Goal: Check status: Check status

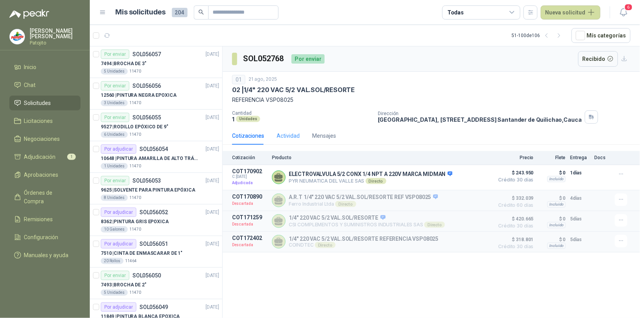
scroll to position [1322, 0]
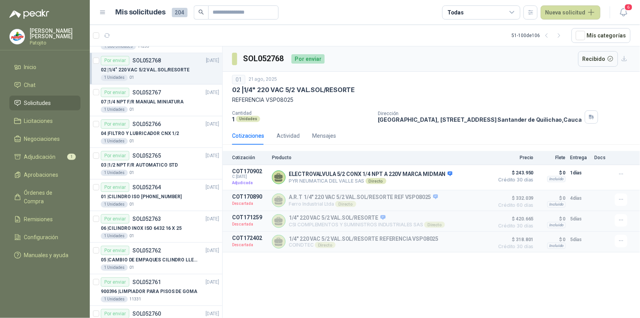
click at [47, 106] on span "Solicitudes" at bounding box center [37, 103] width 27 height 9
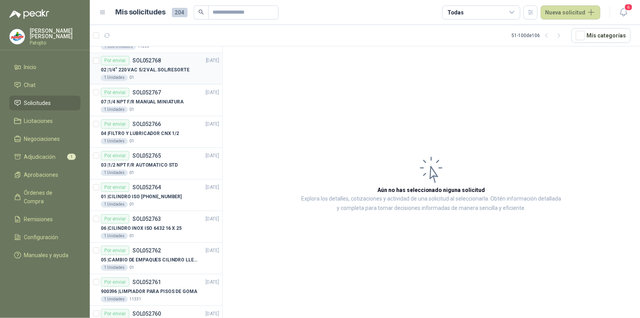
click at [175, 74] on p "02 | 1/4" 220 VAC 5/2 VAL.SOL/RESORTE" at bounding box center [145, 70] width 89 height 7
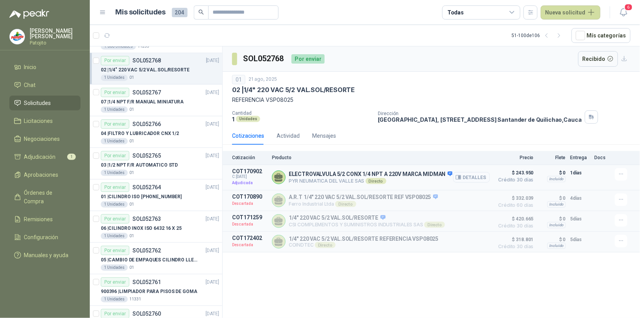
click at [481, 175] on button "Detalles" at bounding box center [471, 177] width 37 height 11
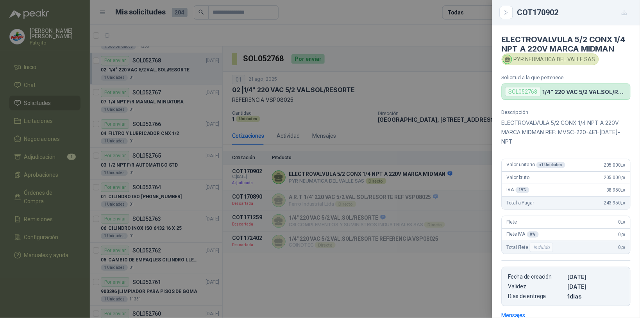
scroll to position [126, 0]
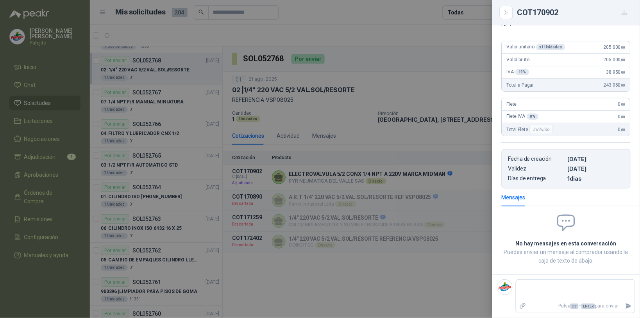
click at [508, 79] on div "IVA 19 % 38.950 ,00" at bounding box center [566, 72] width 128 height 12
click at [495, 81] on div "Descripción ELECTROVALVULA 5/2 CONX 1/4 NPT A 220V MARCA MIDMAN REF: MVSC-220-4…" at bounding box center [566, 89] width 148 height 197
click at [612, 9] on div "COT170902" at bounding box center [573, 12] width 113 height 12
click at [476, 88] on div at bounding box center [320, 159] width 640 height 318
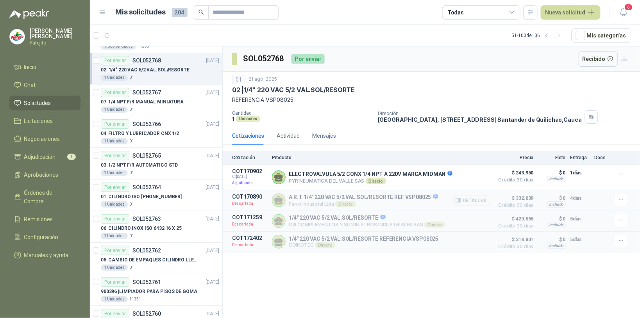
click at [480, 203] on button "Detalles" at bounding box center [471, 200] width 37 height 11
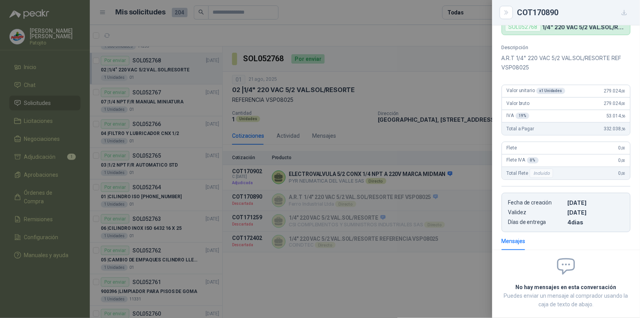
scroll to position [0, 0]
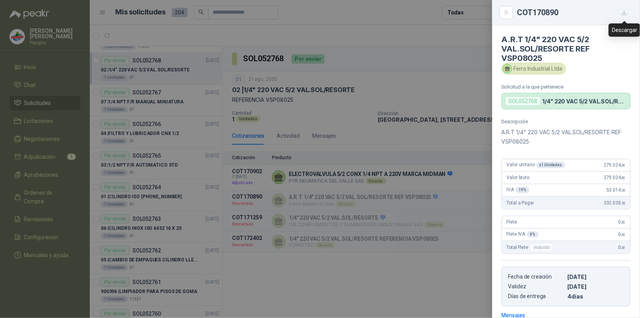
click at [624, 11] on icon "button" at bounding box center [624, 12] width 5 height 5
click at [504, 7] on button "Close" at bounding box center [505, 12] width 13 height 13
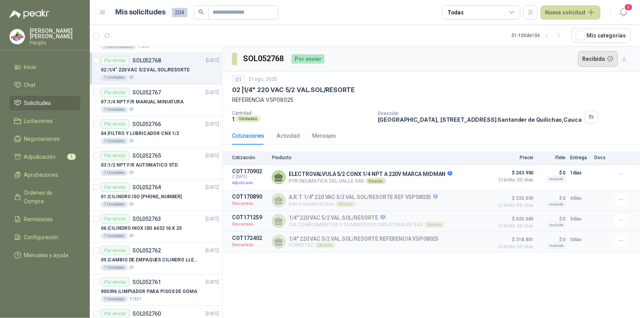
click at [603, 53] on button "Recibido" at bounding box center [598, 59] width 40 height 16
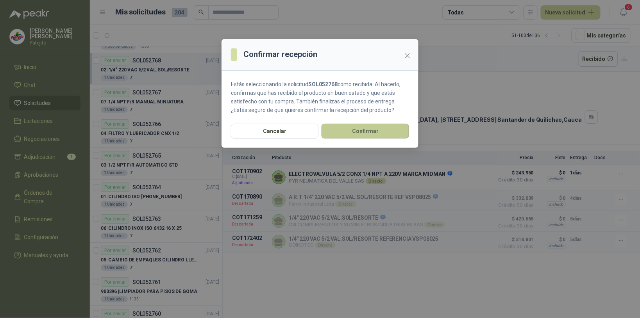
click at [385, 132] on button "Confirmar" at bounding box center [364, 131] width 87 height 15
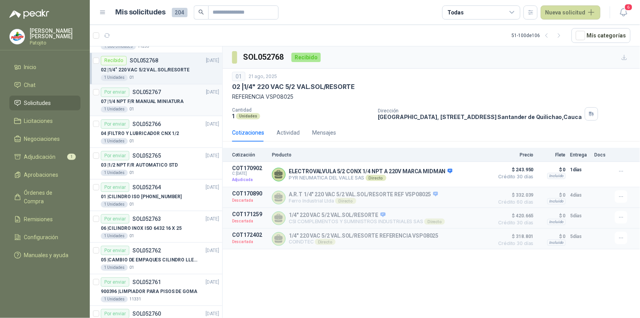
click at [170, 106] on p "07 | 1/4 NPT F/R MANUAL MINIATURA" at bounding box center [142, 101] width 83 height 7
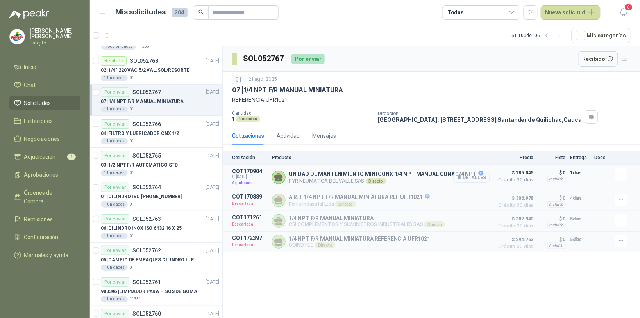
click at [488, 178] on button "Detalles" at bounding box center [471, 177] width 37 height 11
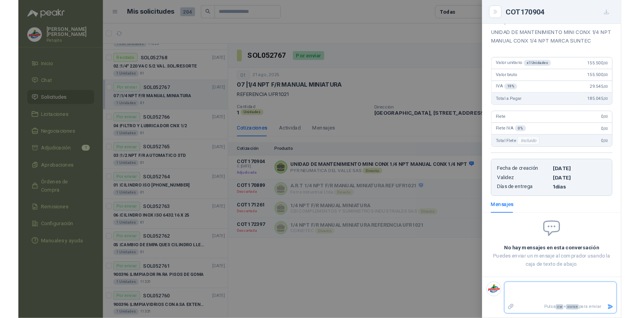
scroll to position [116, 0]
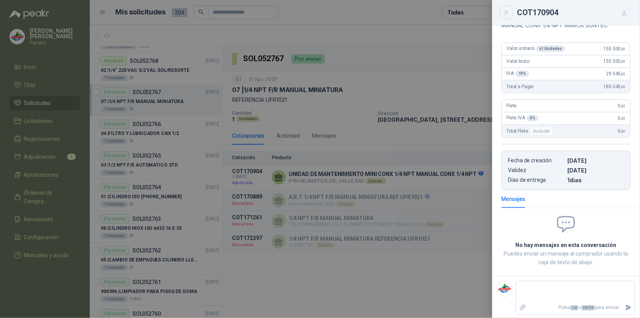
click at [504, 12] on icon "Close" at bounding box center [506, 12] width 7 height 7
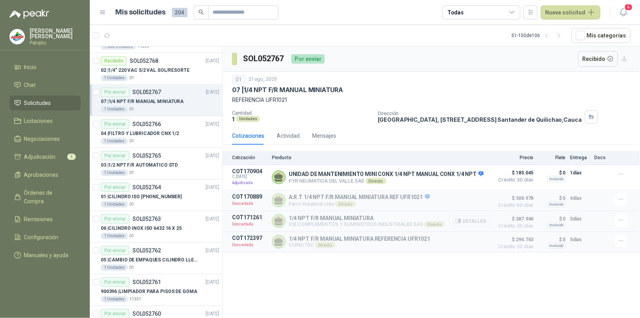
click at [486, 224] on button "Detalles" at bounding box center [471, 221] width 37 height 11
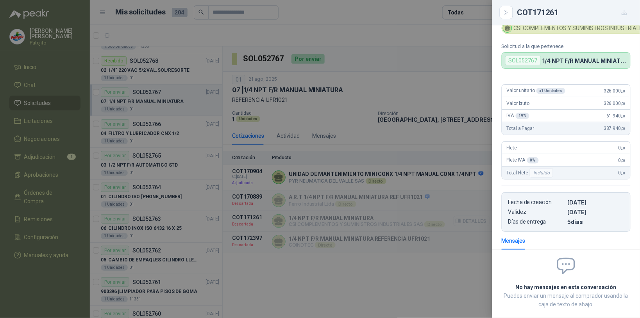
scroll to position [39, 0]
click at [629, 11] on button "button" at bounding box center [624, 12] width 12 height 12
click at [335, 34] on div at bounding box center [320, 159] width 640 height 318
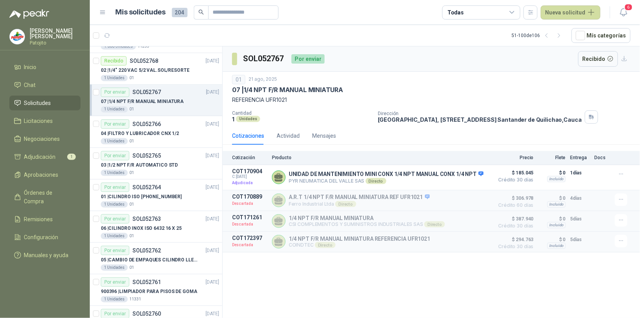
click at [525, 14] on div "Todas Nueva solicitud" at bounding box center [521, 12] width 158 height 14
click at [598, 58] on button "Recibido" at bounding box center [598, 59] width 40 height 16
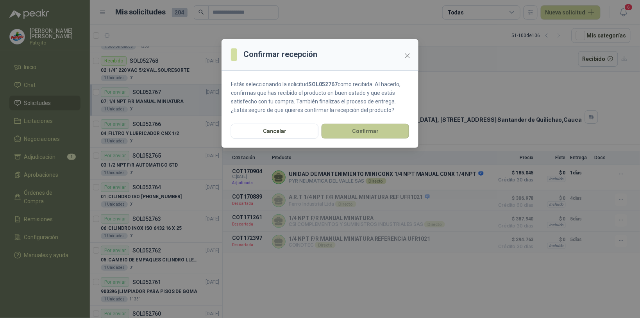
click at [380, 128] on button "Confirmar" at bounding box center [364, 131] width 87 height 15
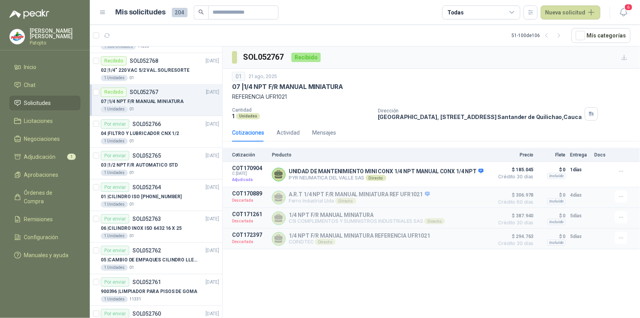
click at [366, 132] on div "Cotizaciones Actividad Mensajes" at bounding box center [431, 133] width 398 height 18
click at [409, 121] on div "01 [DATE] 07 | 1/4 NPT F/R MANUAL MINIATURA REFERENCIA UFR1021 Cantidad 1 Unida…" at bounding box center [431, 96] width 417 height 55
click at [167, 201] on p "01 | CILINDRO ISO [PHONE_NUMBER]" at bounding box center [141, 196] width 81 height 7
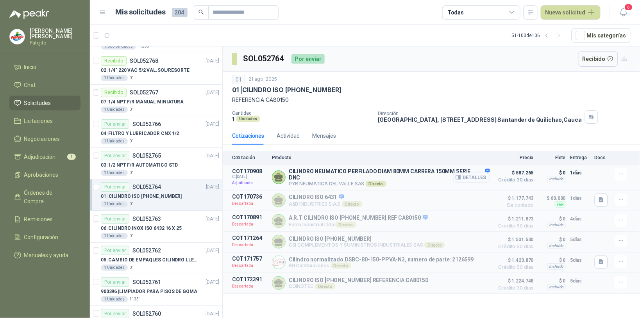
click at [480, 178] on button "Detalles" at bounding box center [471, 177] width 37 height 11
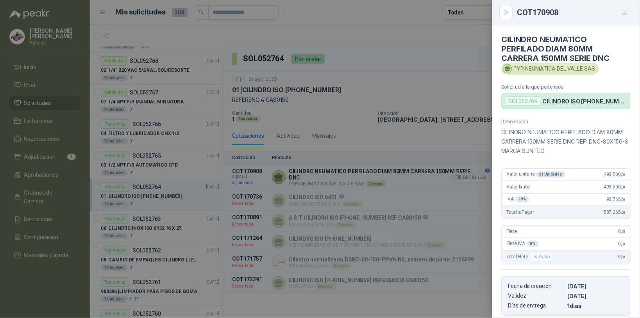
scroll to position [126, 0]
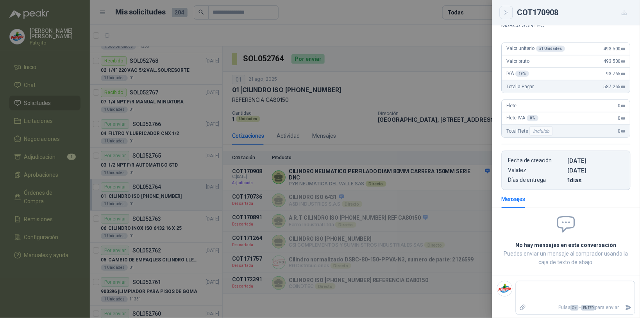
click at [509, 12] on icon "Close" at bounding box center [506, 12] width 7 height 7
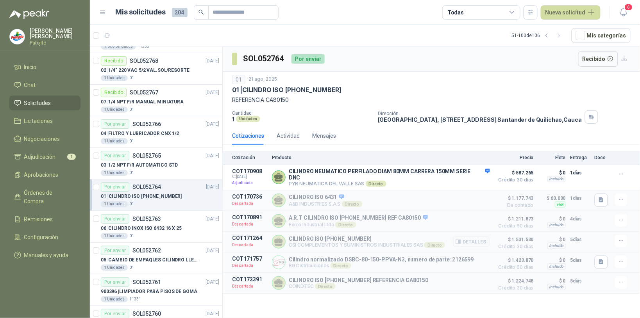
click at [467, 244] on button "Detalles" at bounding box center [471, 242] width 37 height 11
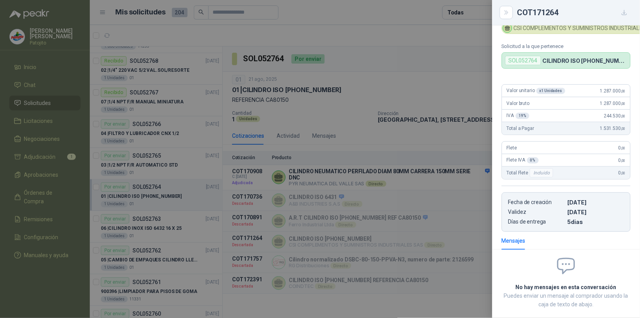
scroll to position [0, 0]
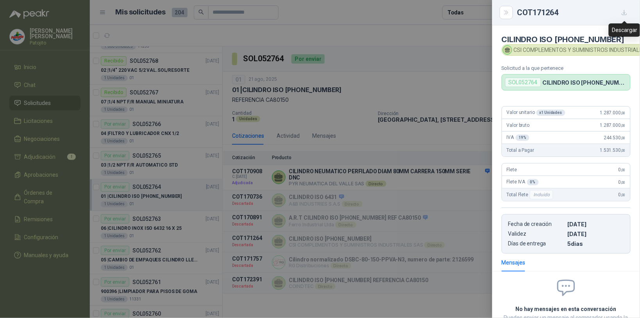
click at [621, 13] on icon "button" at bounding box center [624, 12] width 7 height 7
click at [506, 12] on icon "Close" at bounding box center [506, 12] width 7 height 7
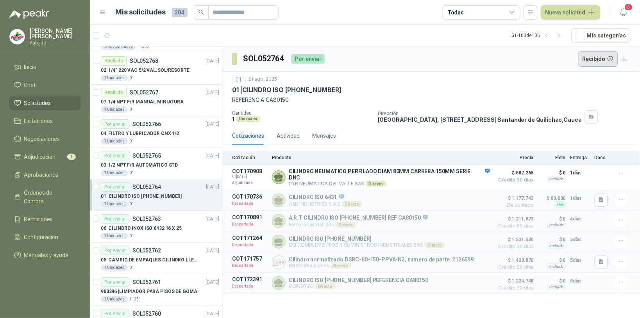
click at [602, 57] on button "Recibido" at bounding box center [598, 59] width 40 height 16
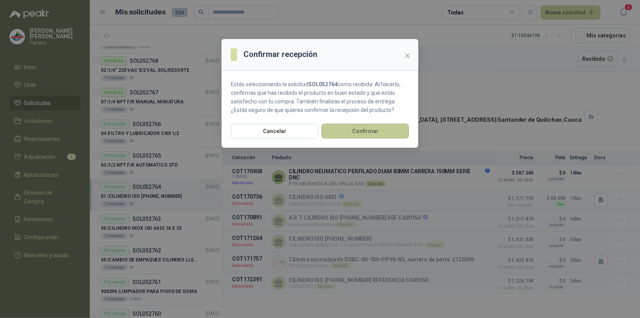
click at [364, 129] on button "Confirmar" at bounding box center [364, 131] width 87 height 15
